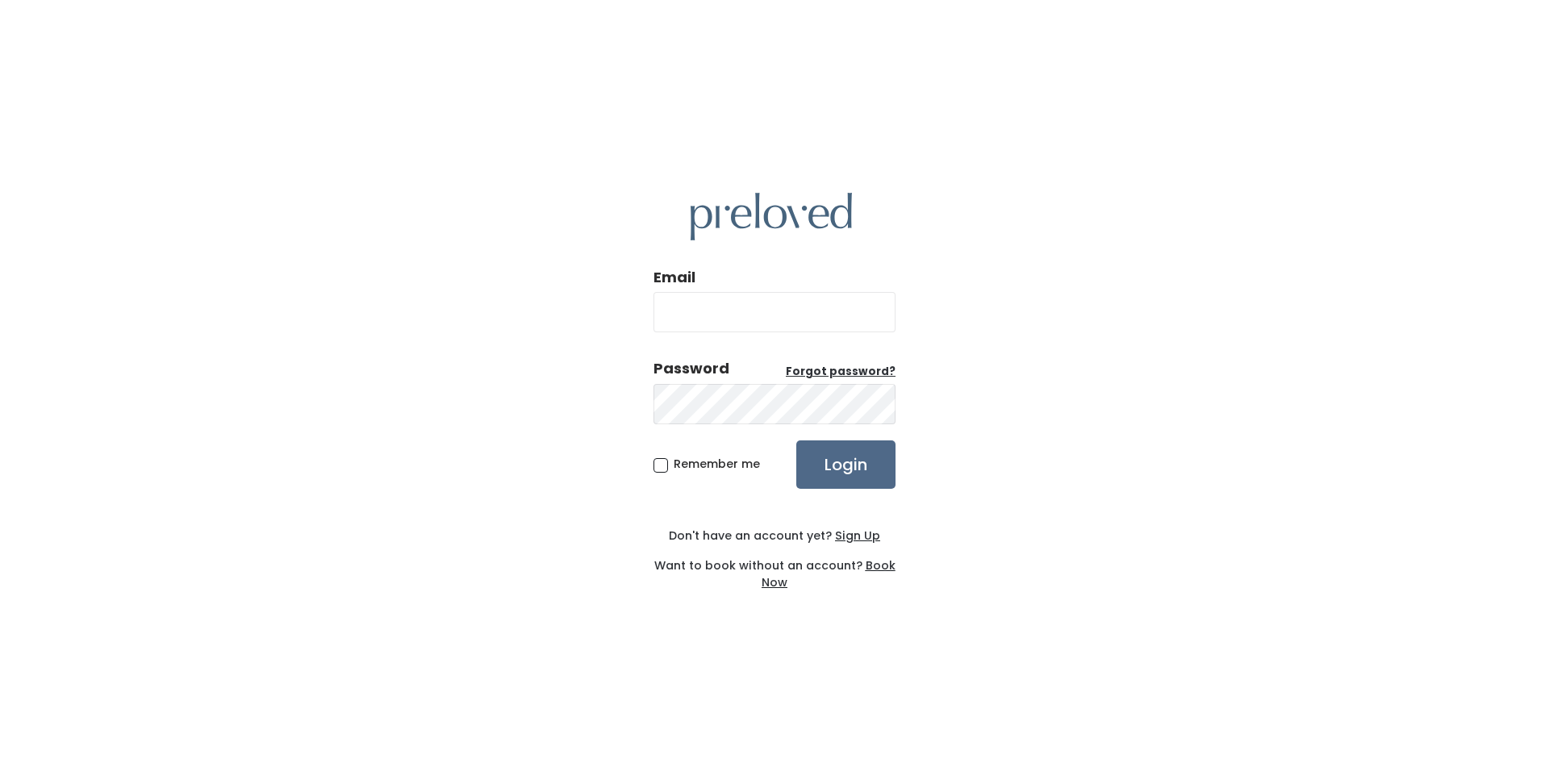
click at [700, 314] on input "Email" at bounding box center [775, 312] width 242 height 41
type input "layne330@gmail.com"
click at [797, 440] on input "Login" at bounding box center [846, 464] width 99 height 48
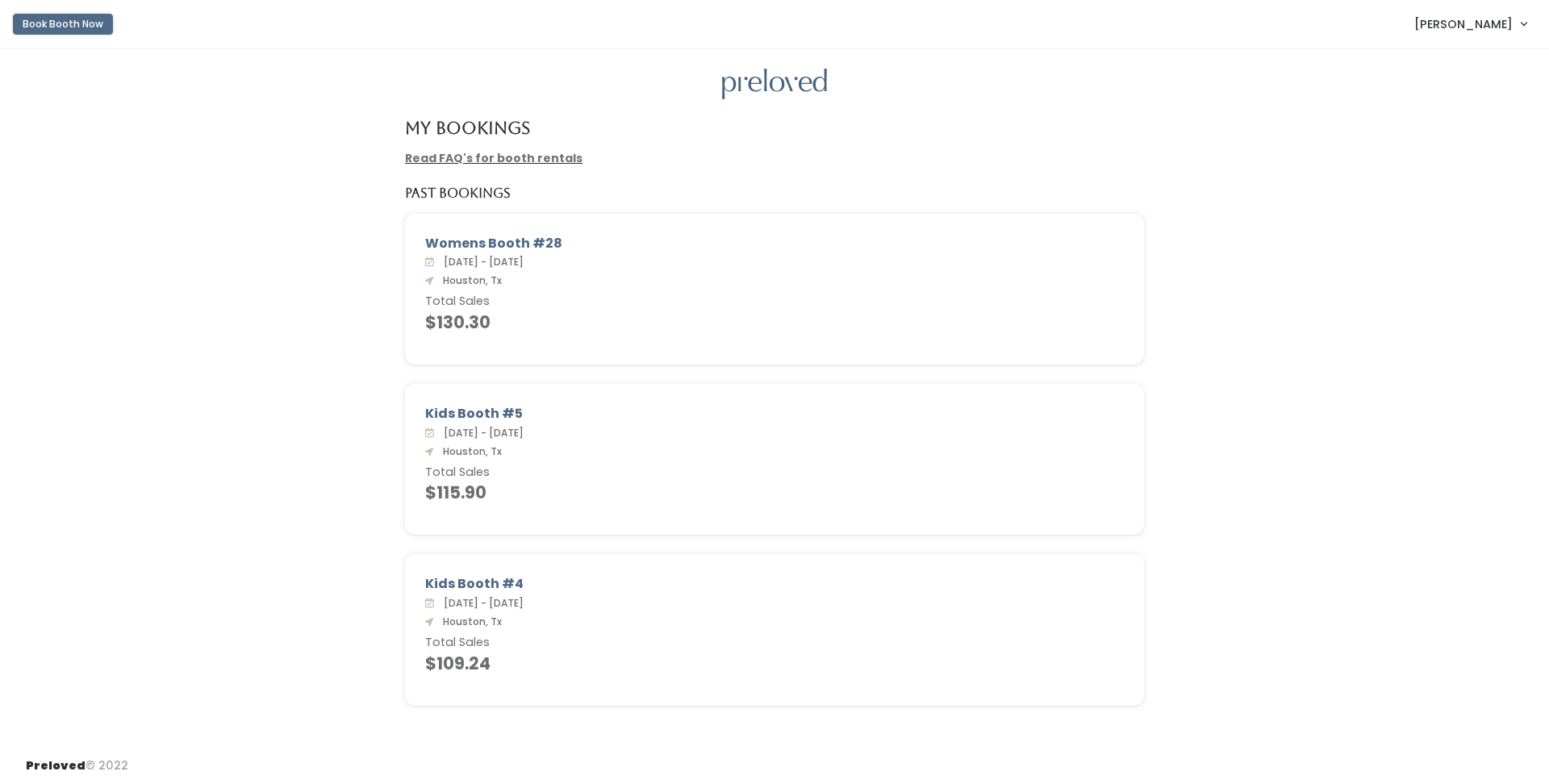
click at [34, 29] on button "Book Booth Now" at bounding box center [63, 24] width 100 height 21
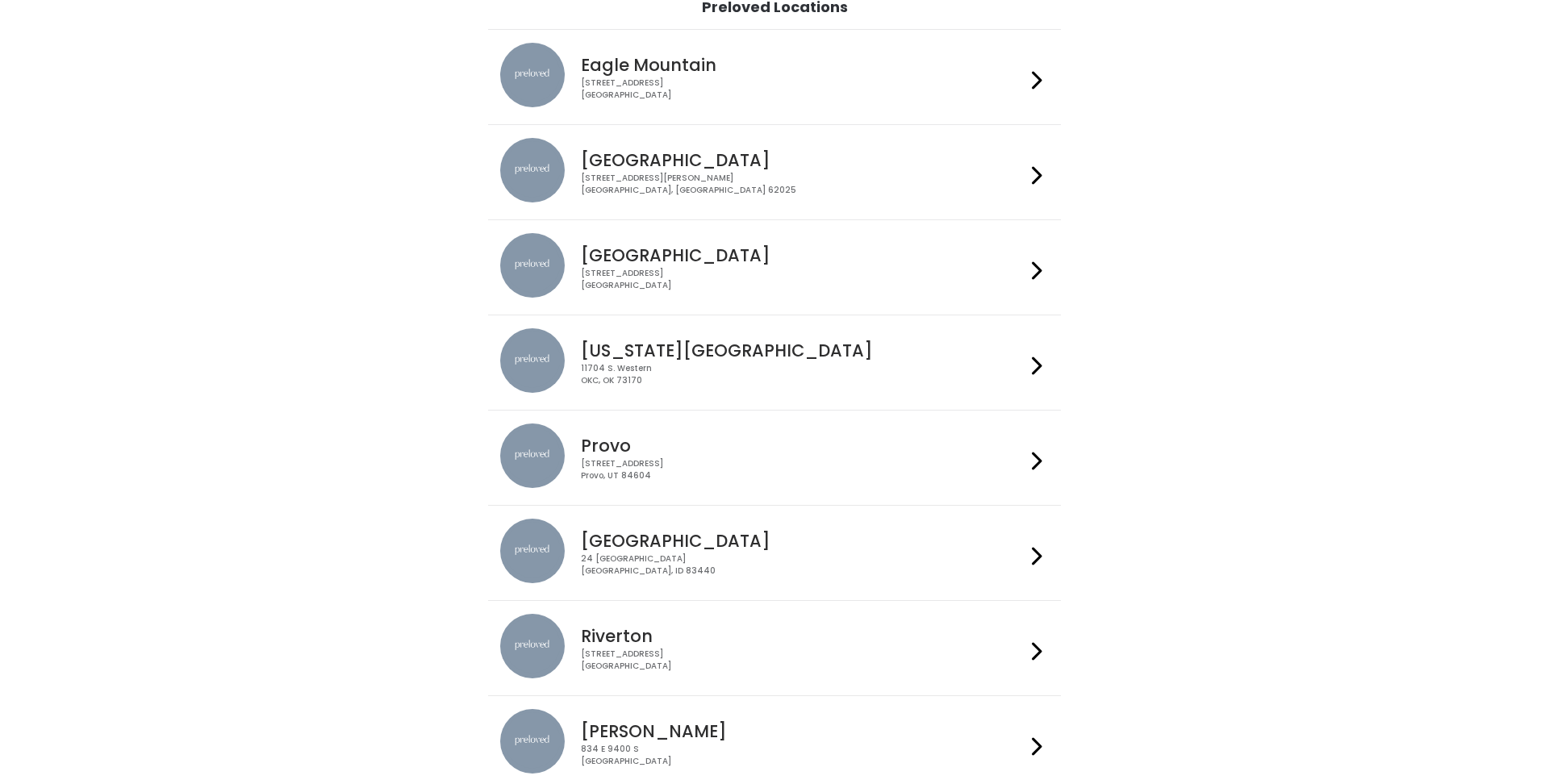
scroll to position [116, 0]
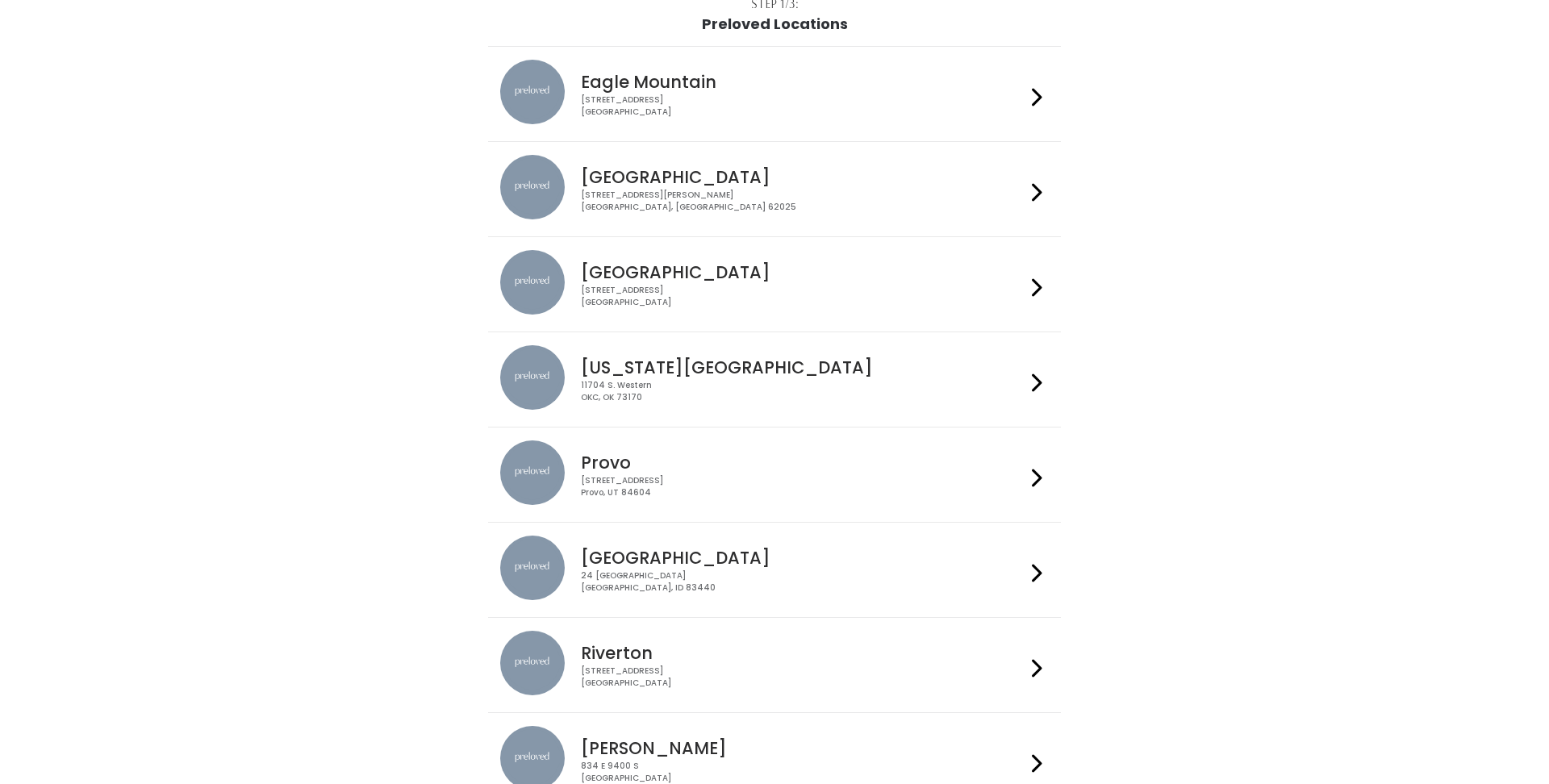
click at [737, 289] on div "3903 N Braeswood Blvd Houston, TX 77025" at bounding box center [803, 296] width 444 height 23
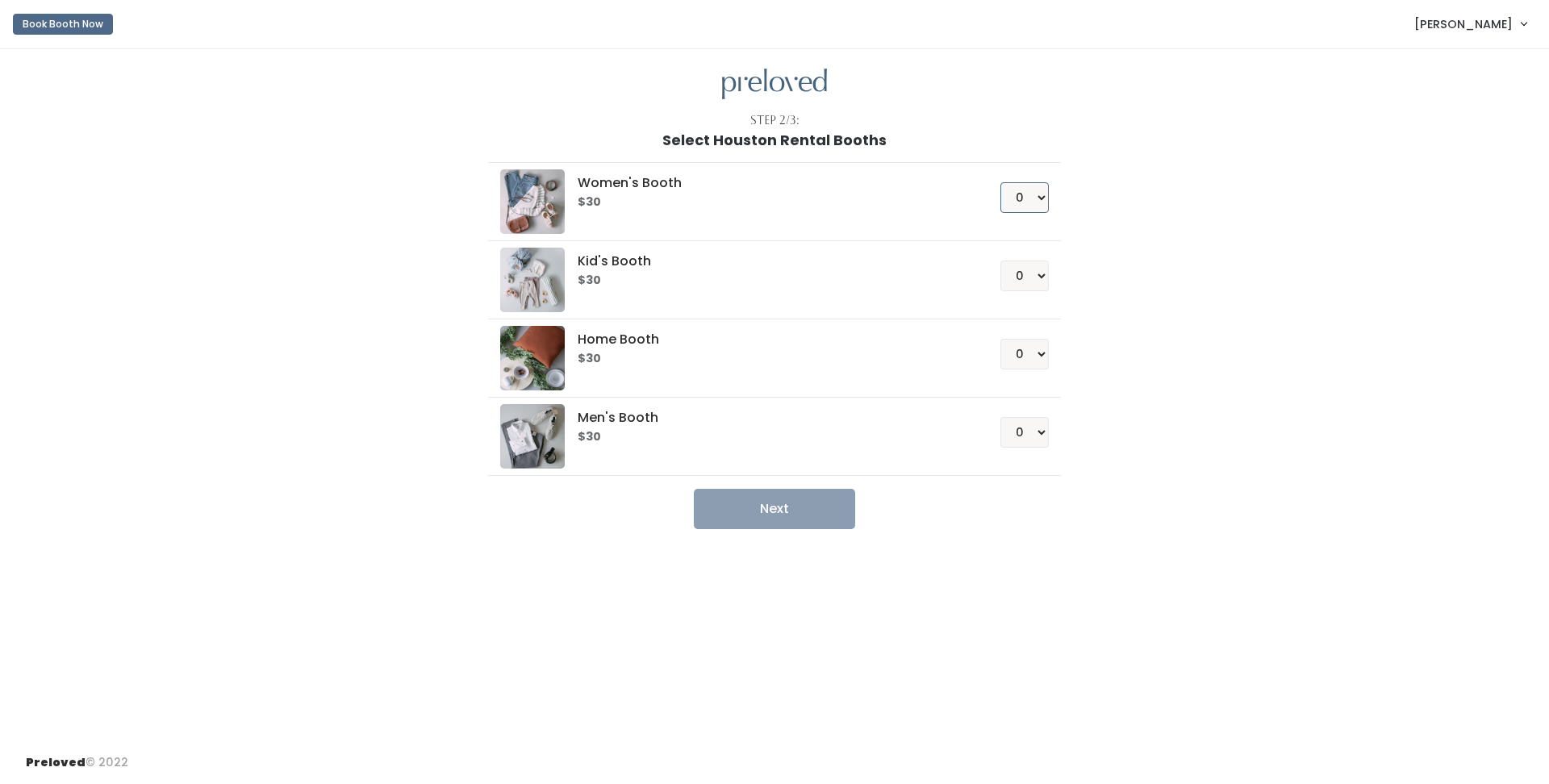
click at [1040, 197] on select "0 1 2 3 4" at bounding box center [1025, 197] width 48 height 30
select select "1"
click at [795, 519] on button "Next" at bounding box center [774, 508] width 162 height 41
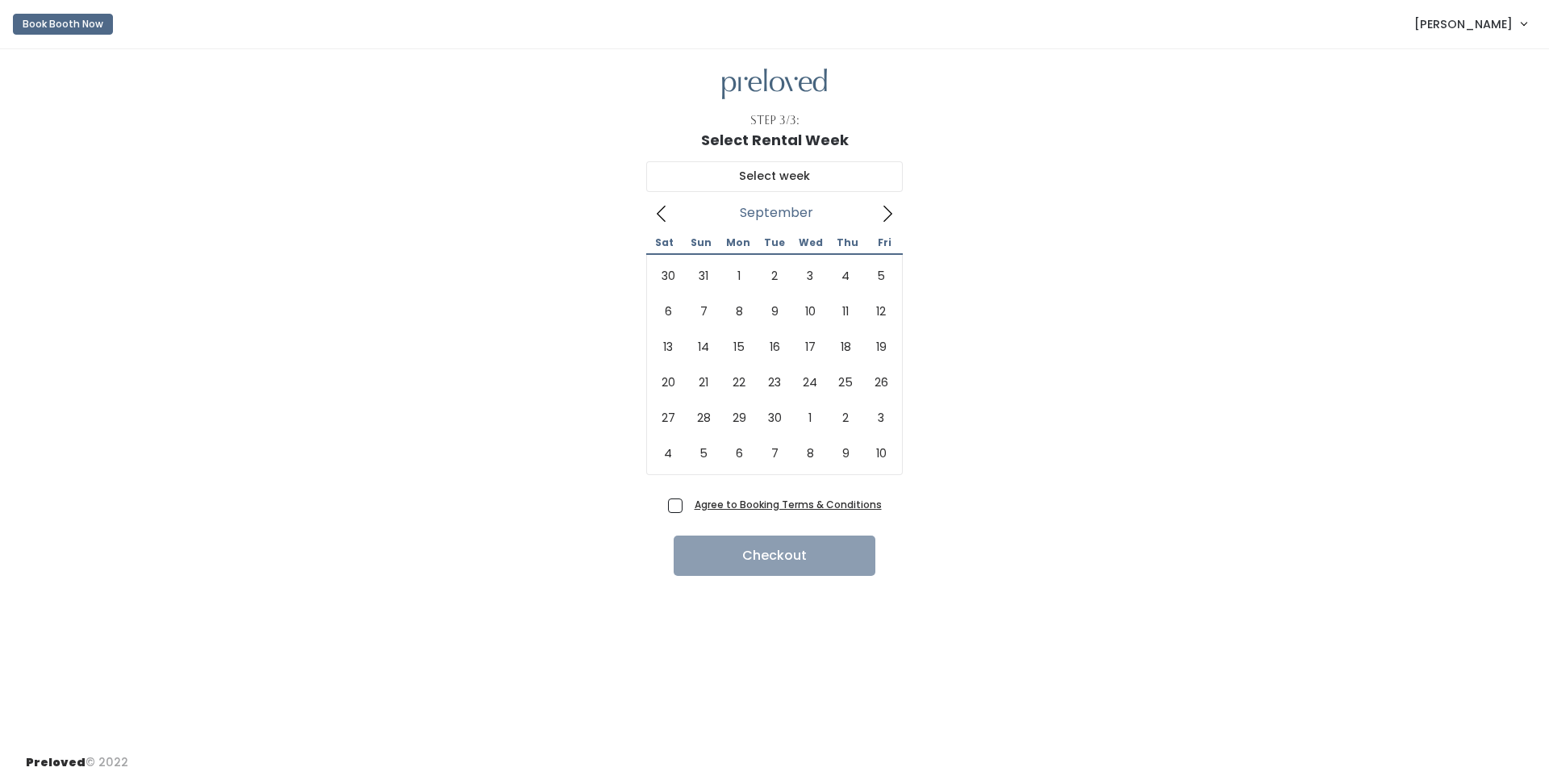
click at [890, 212] on icon at bounding box center [888, 214] width 9 height 16
type input "August 30 to September 5"
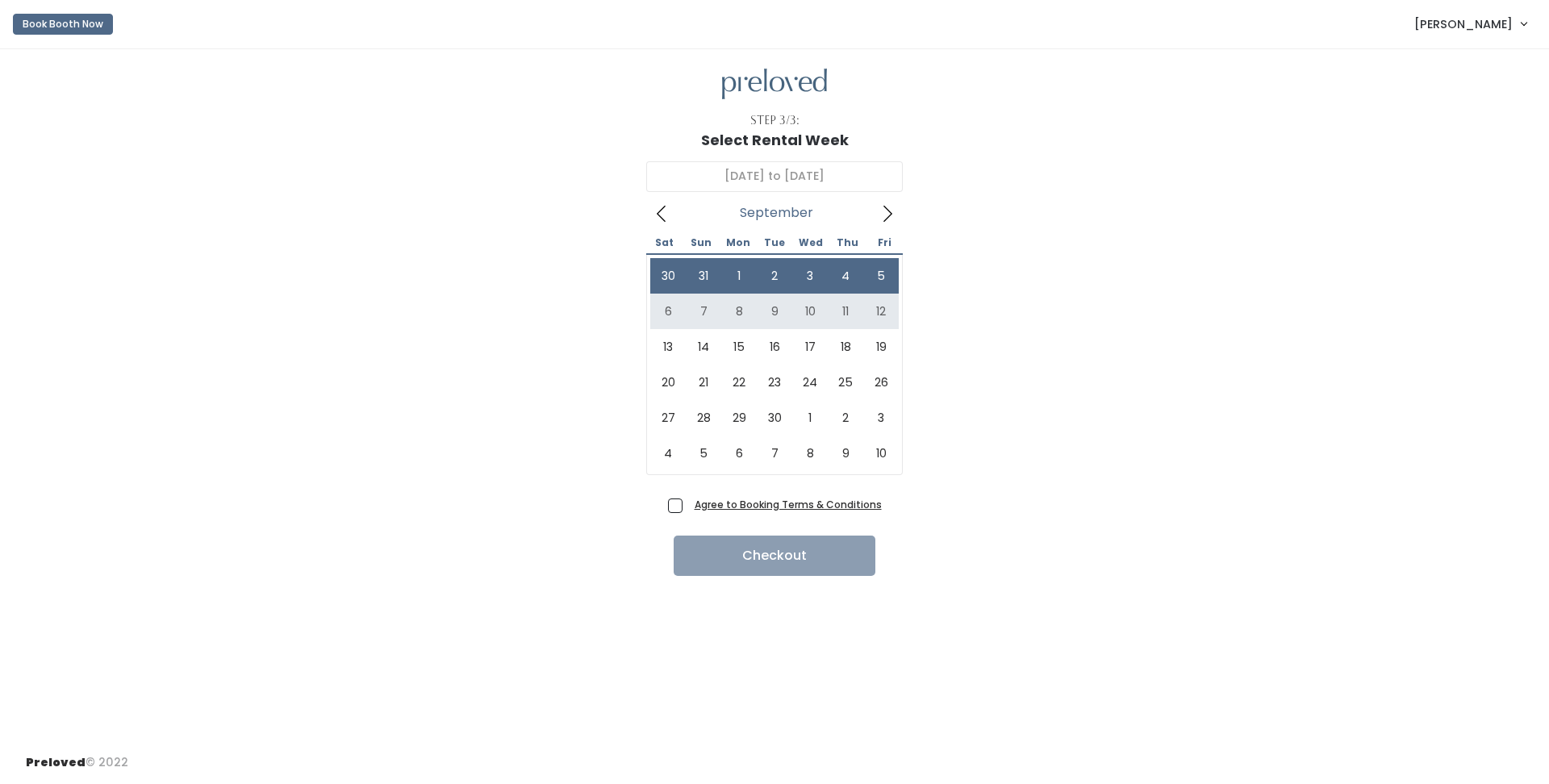
click at [669, 505] on div "Agree to Booking Terms & Conditions Checkout" at bounding box center [775, 534] width 1498 height 83
click at [688, 504] on span "Agree to Booking Terms & Conditions" at bounding box center [785, 504] width 194 height 16
click at [688, 504] on input "Agree to Booking Terms & Conditions" at bounding box center [694, 501] width 10 height 10
checkbox input "true"
click at [729, 561] on button "Checkout" at bounding box center [774, 556] width 202 height 41
